Goal: Task Accomplishment & Management: Use online tool/utility

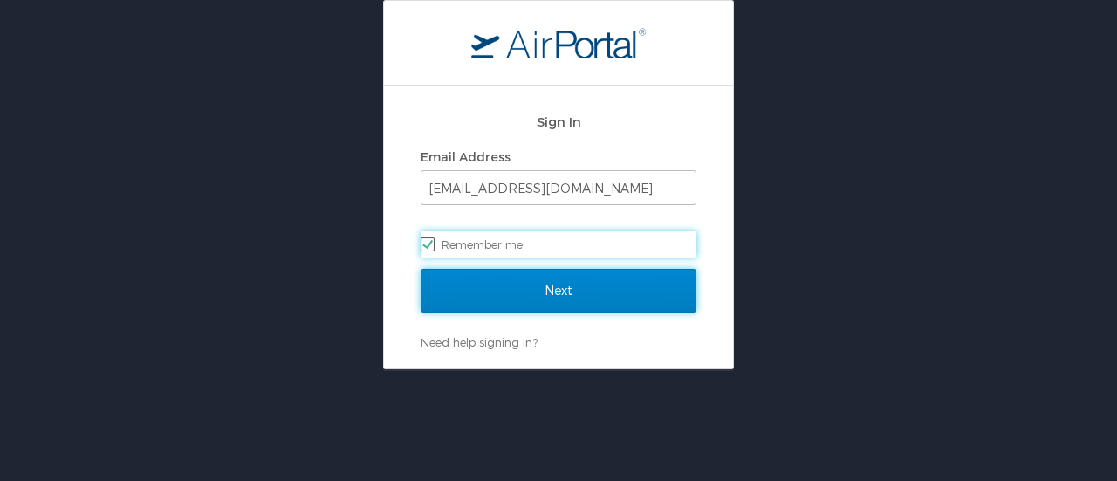
click at [532, 303] on input "Next" at bounding box center [559, 291] width 276 height 44
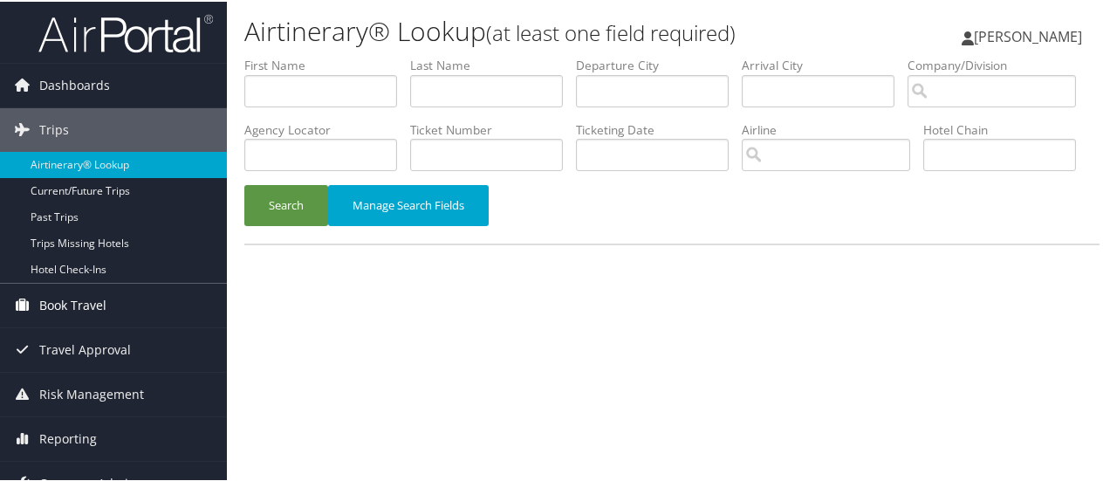
click at [83, 296] on span "Book Travel" at bounding box center [72, 304] width 67 height 44
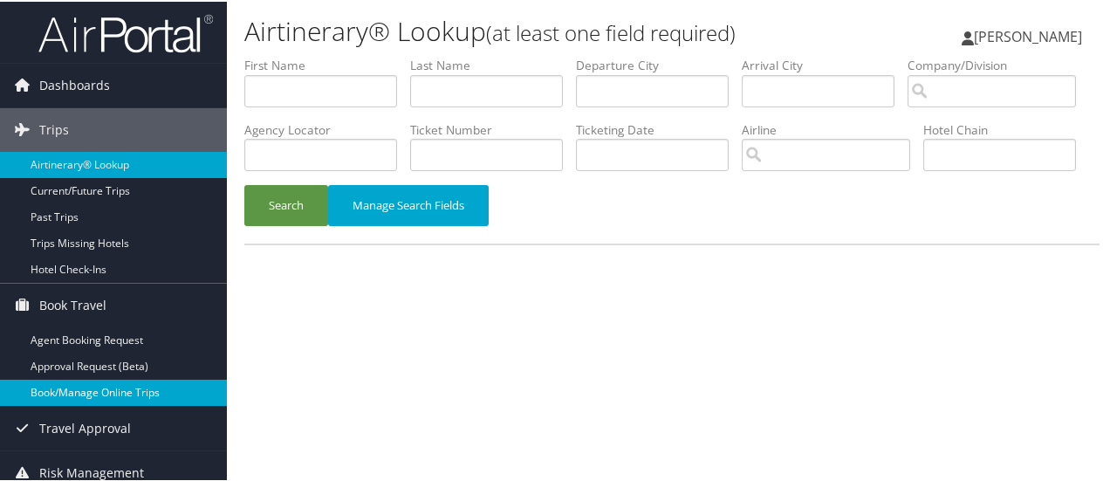
click at [105, 394] on link "Book/Manage Online Trips" at bounding box center [113, 391] width 227 height 26
